Goal: Information Seeking & Learning: Learn about a topic

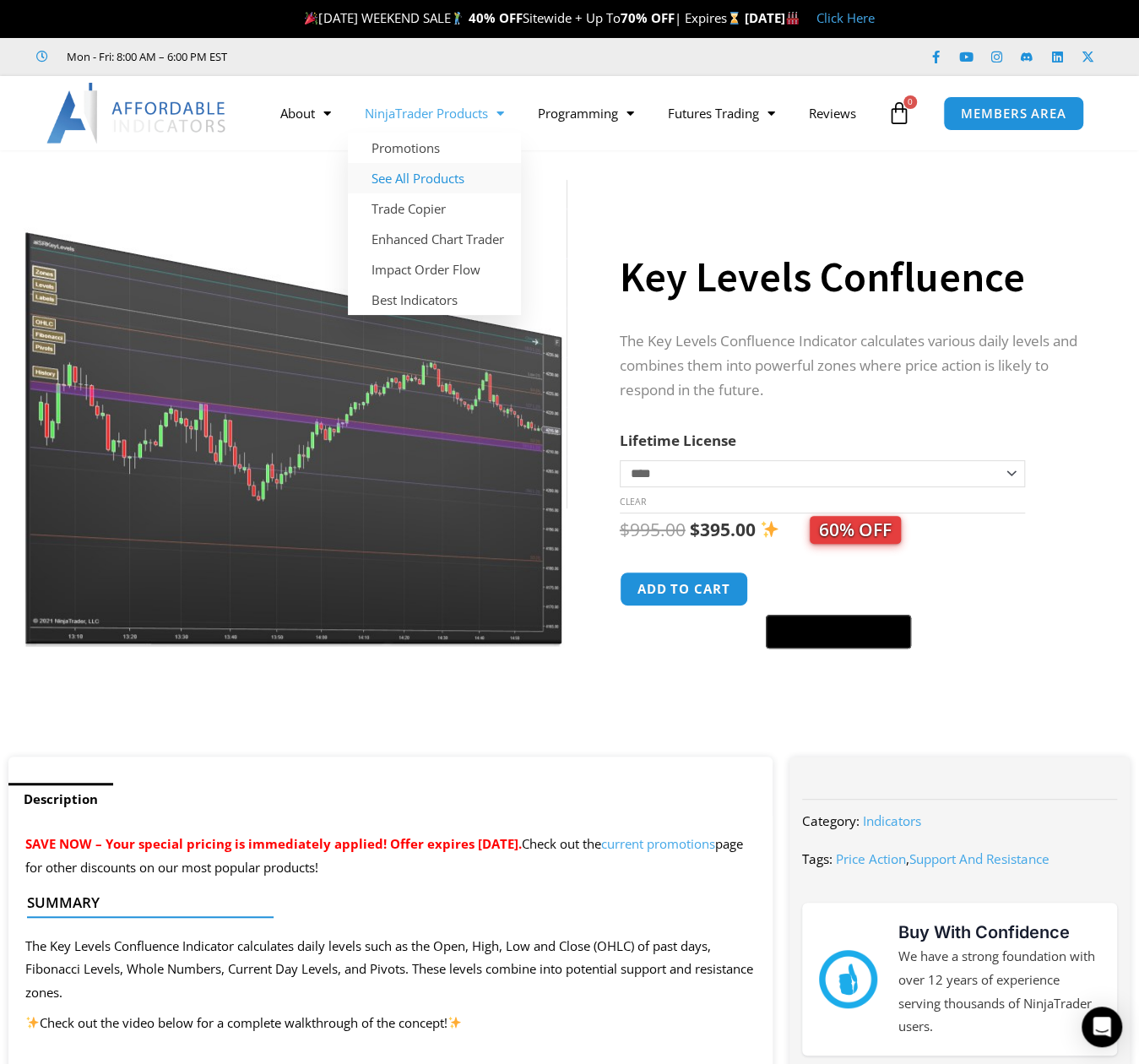
click at [434, 180] on link "See All Products" at bounding box center [434, 178] width 173 height 31
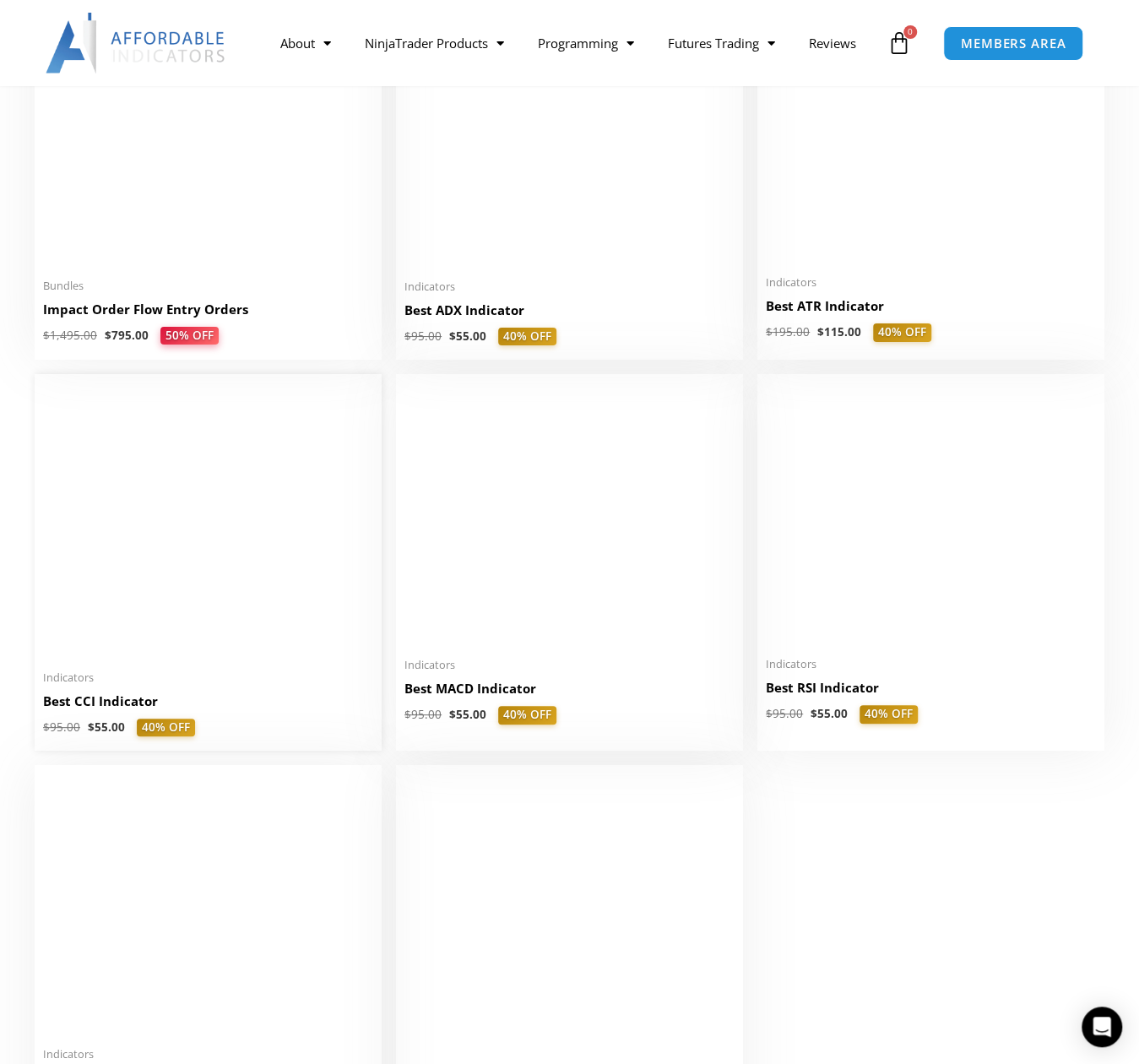
scroll to position [3124, 0]
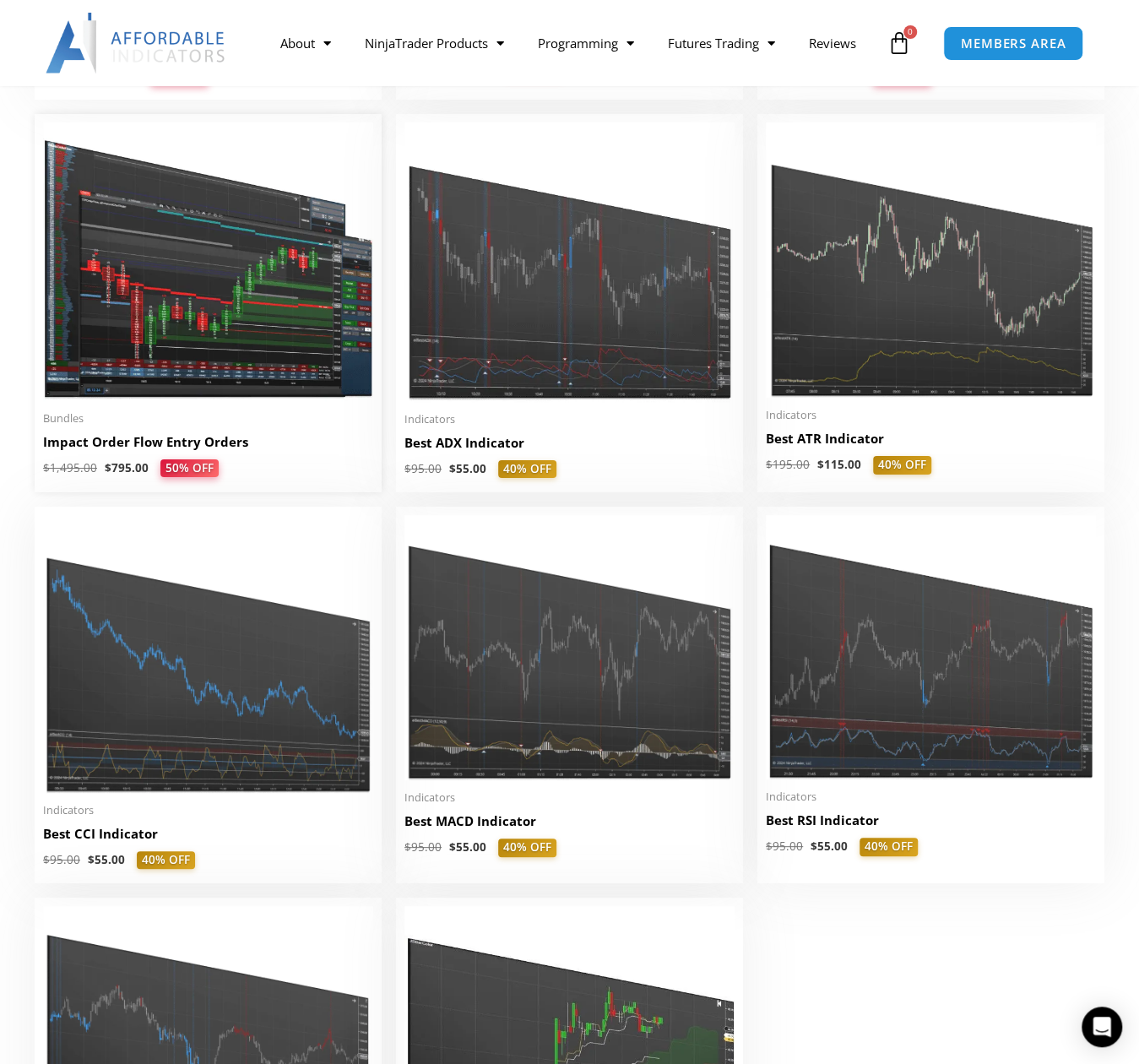
click at [172, 450] on h2 "Impact Order Flow Entry Orders" at bounding box center [208, 441] width 330 height 18
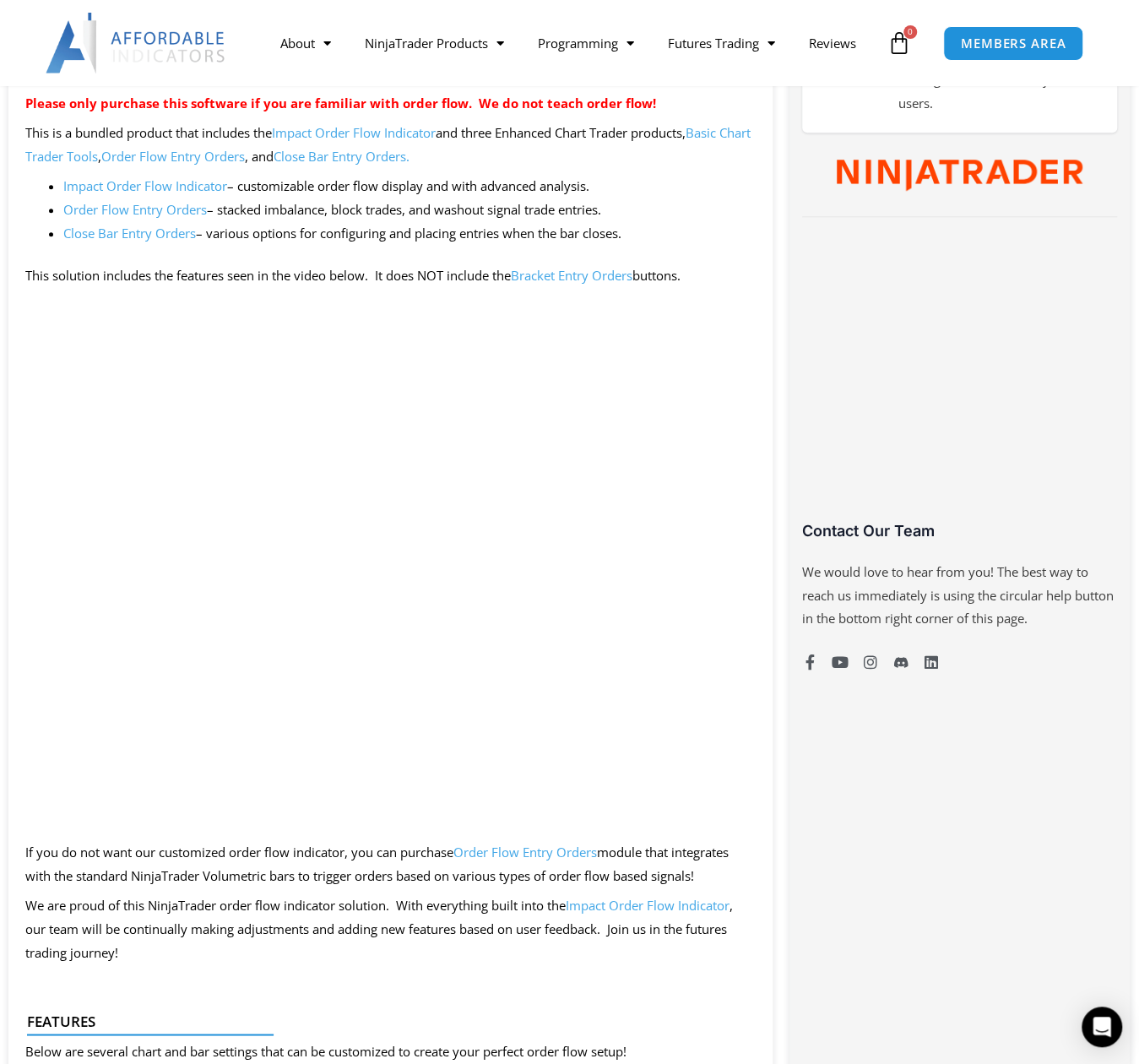
scroll to position [675, 0]
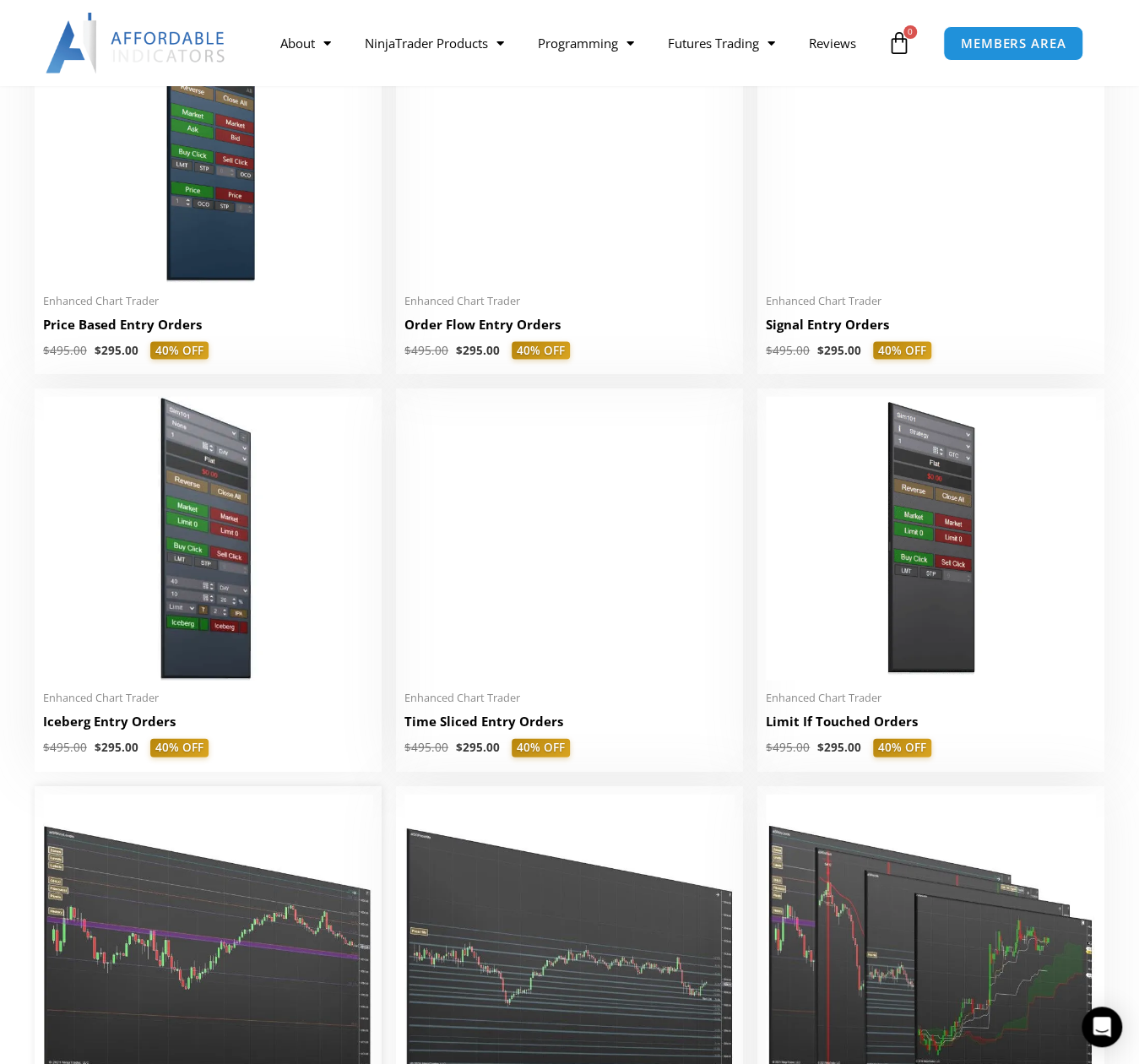
scroll to position [1689, 0]
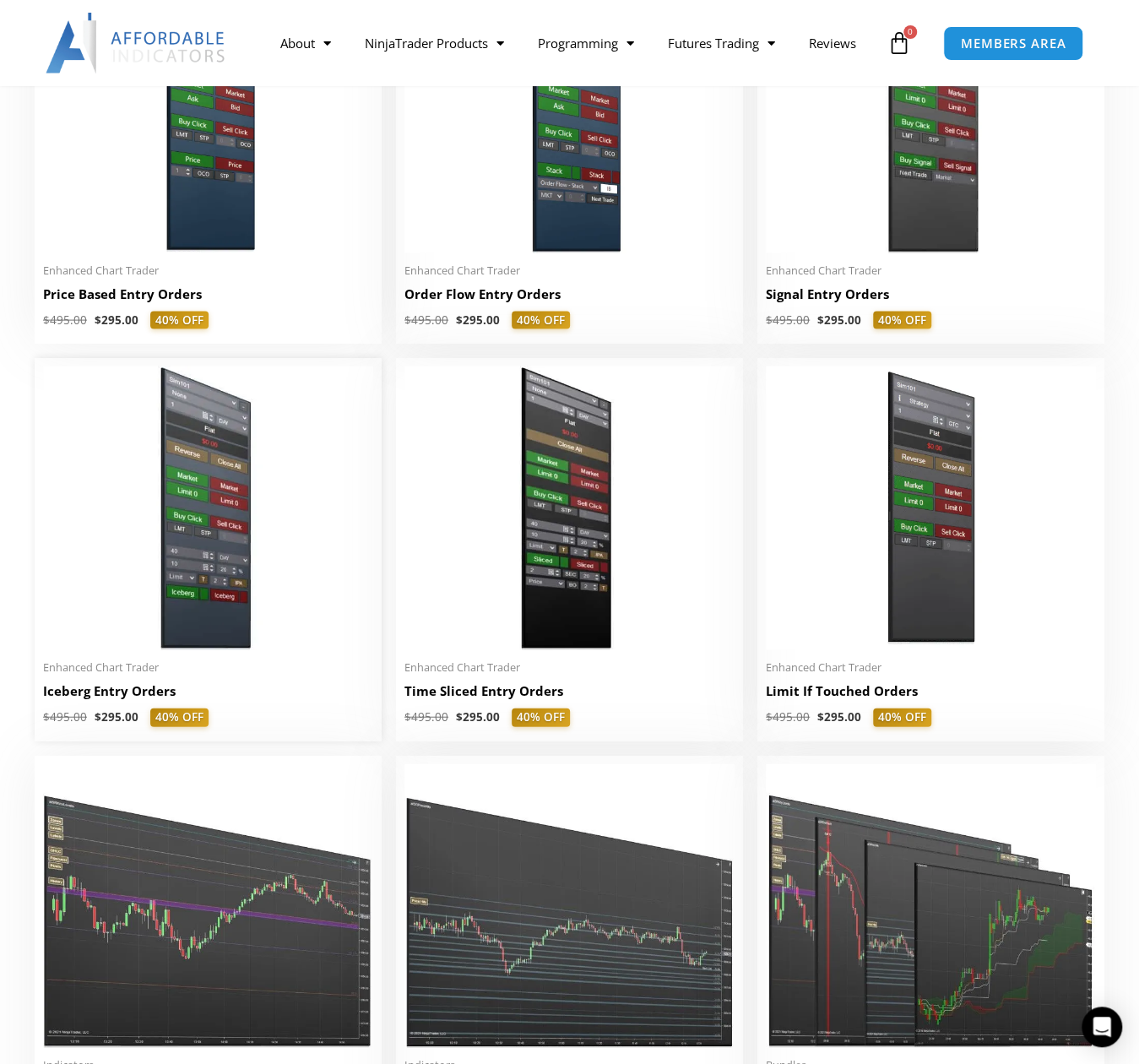
click at [149, 693] on h2 "Iceberg Entry Orders" at bounding box center [208, 690] width 330 height 18
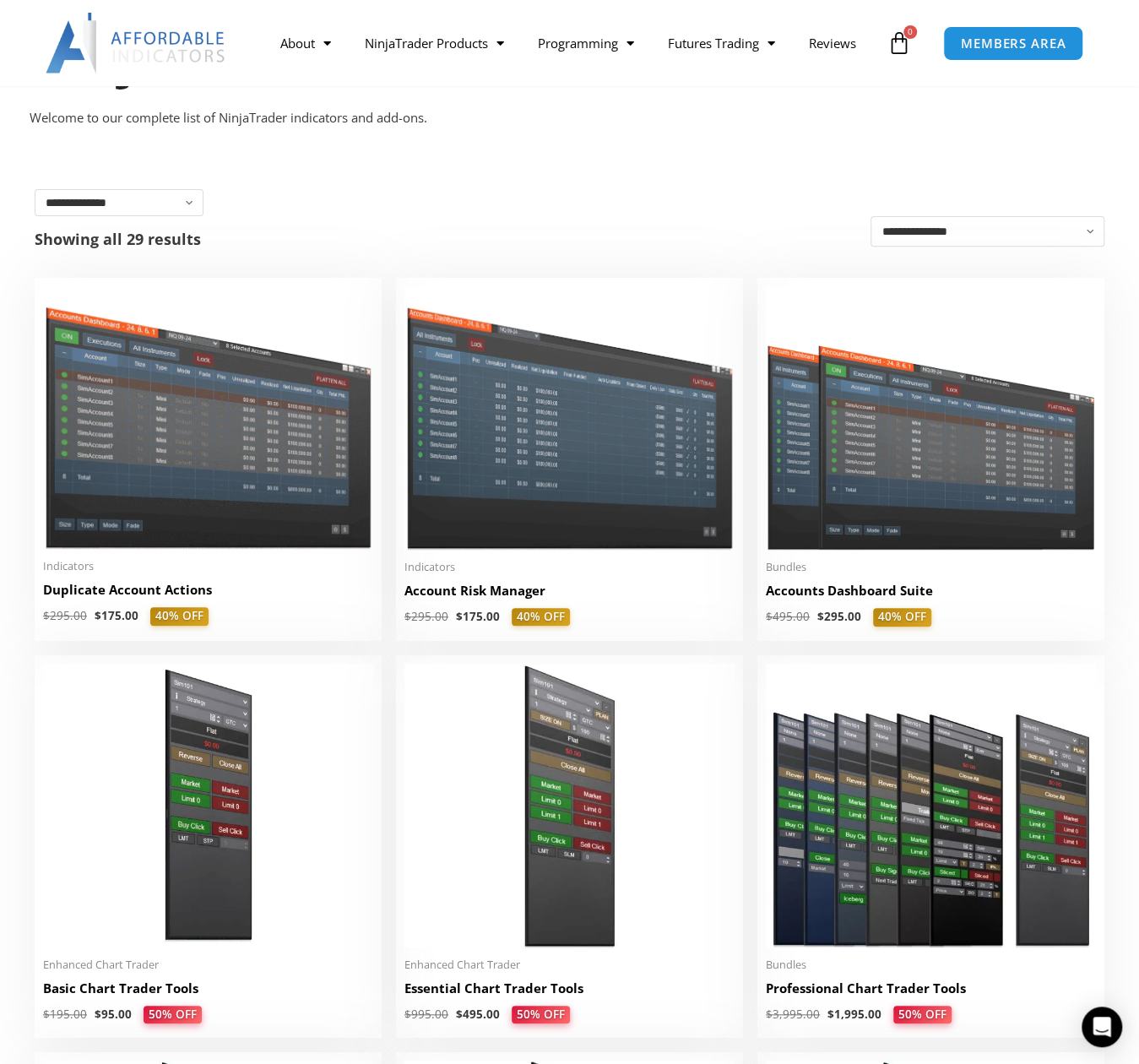
scroll to position [169, 0]
